Goal: Information Seeking & Learning: Learn about a topic

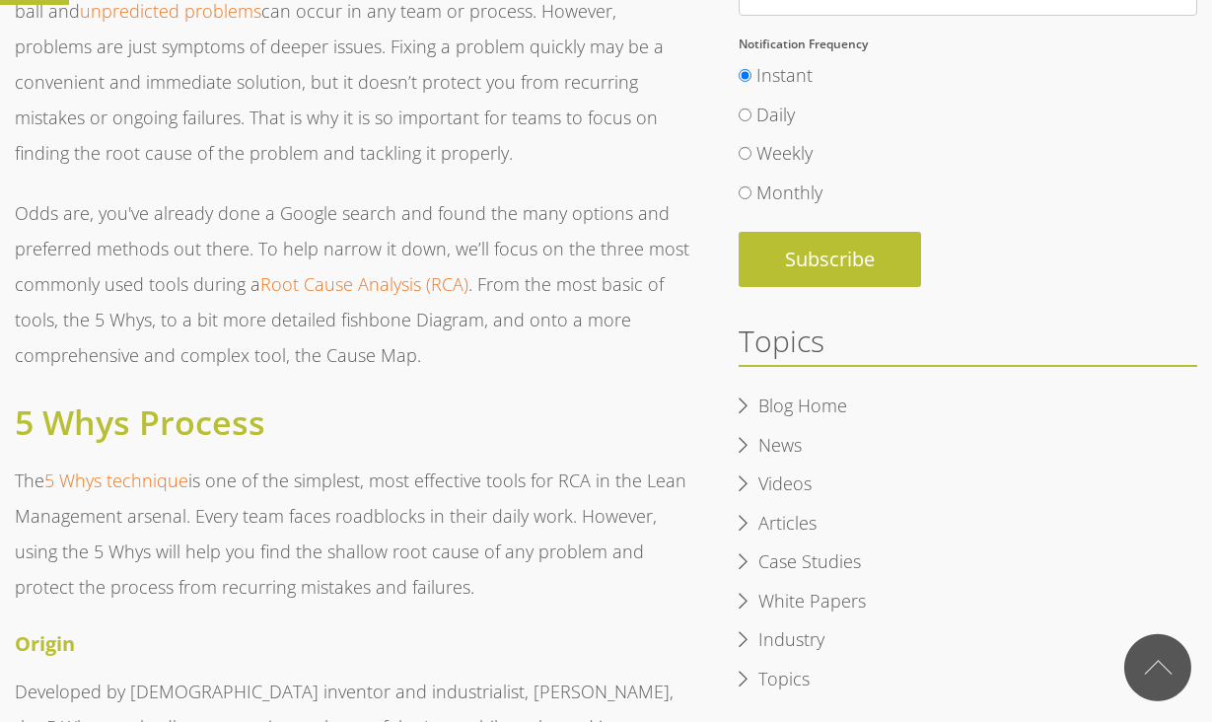
scroll to position [704, 0]
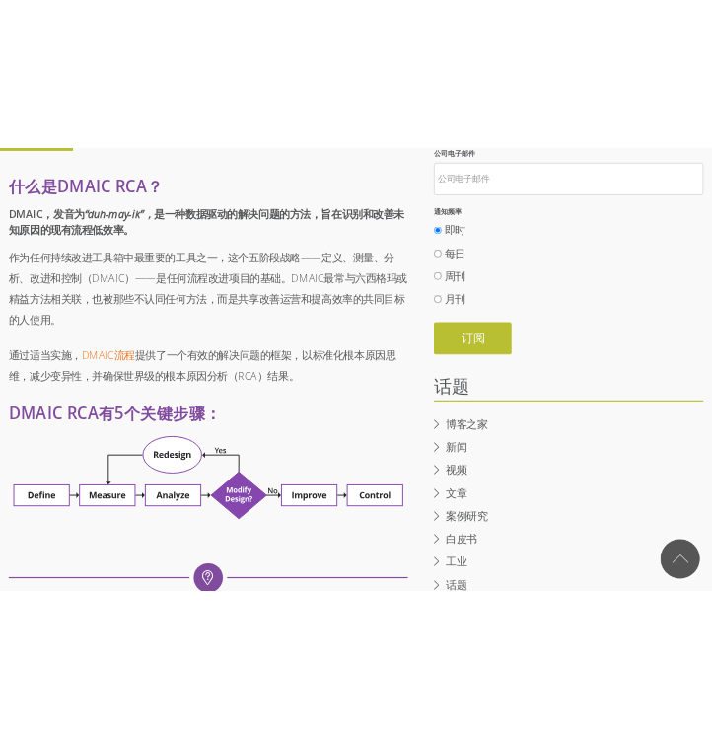
scroll to position [655, 0]
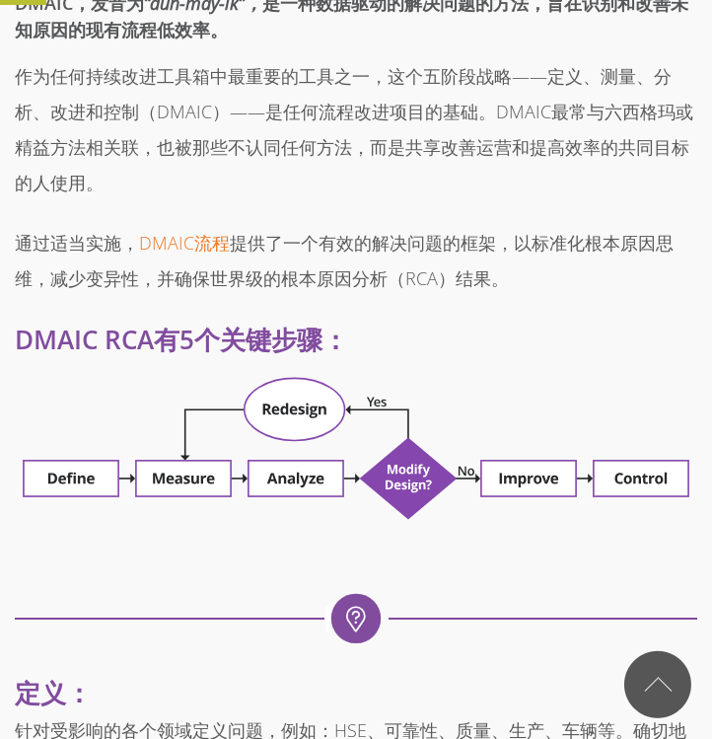
click at [338, 179] on p "作为任何持续改进工具箱中最重要的工具之一，这个五阶段战略——定义、测量、分析、改进和控制（DMAIC）——是任何流程改进项目的基础。DMAIC最常与六西格玛或…" at bounding box center [356, 129] width 682 height 142
click at [535, 285] on p "通过适当实施， DMAIC流程 提供了一个有效的解决问题的框架，以标准化根本原因思维，减少变异性，并确保世界级的根本原因分析（RCA）结果。" at bounding box center [356, 260] width 682 height 71
click at [346, 138] on p "作为任何持续改进工具箱中最重要的工具之一，这个五阶段战略——定义、测量、分析、改进和控制（DMAIC）——是任何流程改进项目的基础。DMAIC最常与六西格玛或…" at bounding box center [356, 129] width 682 height 142
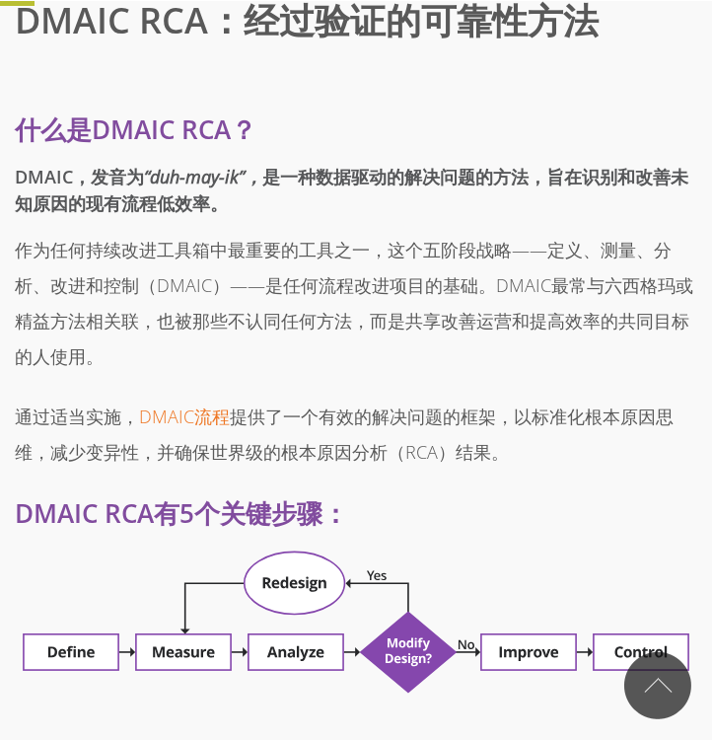
scroll to position [483, 0]
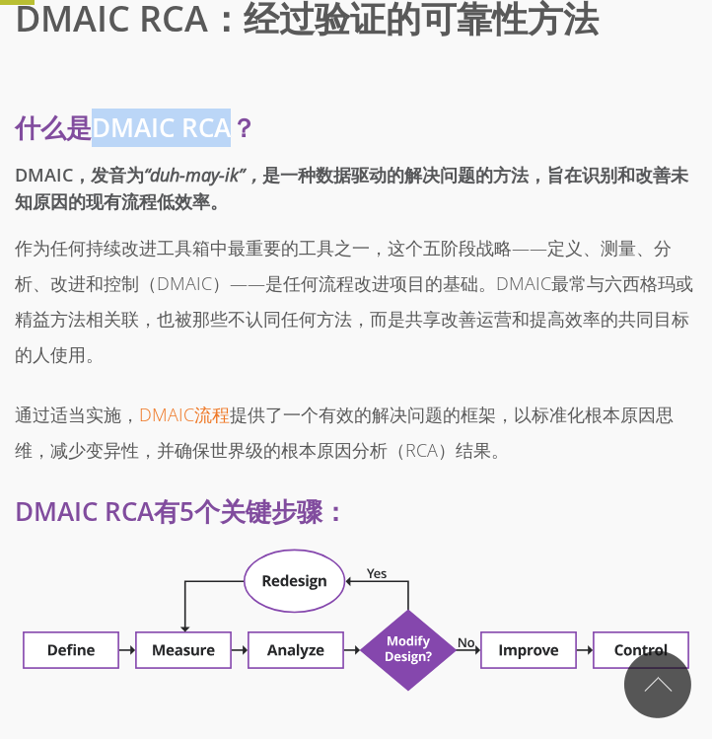
drag, startPoint x: 94, startPoint y: 125, endPoint x: 228, endPoint y: 126, distance: 134.1
click at [228, 126] on h3 "什么是DMAIC RCA？" at bounding box center [356, 127] width 682 height 38
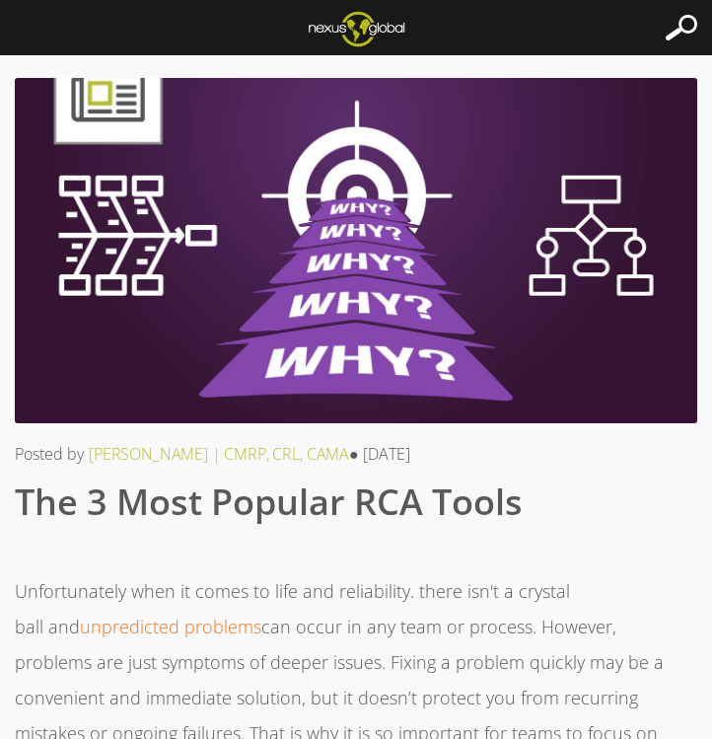
scroll to position [704, 0]
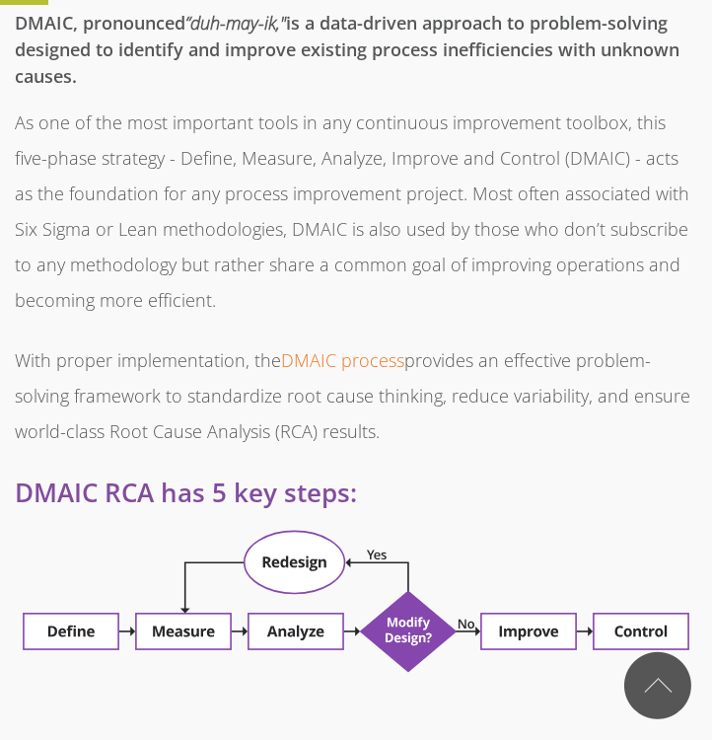
scroll to position [681, 0]
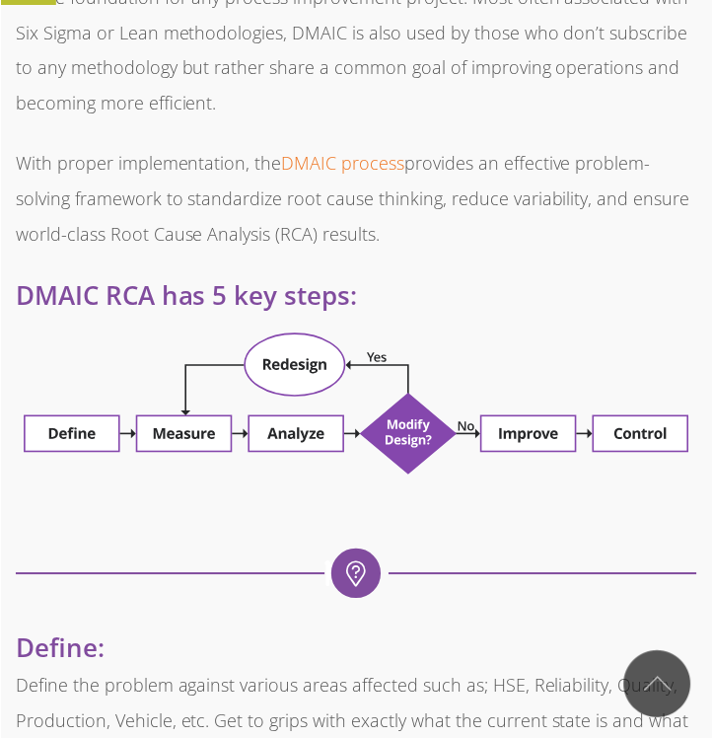
scroll to position [879, 0]
